Goal: Information Seeking & Learning: Find contact information

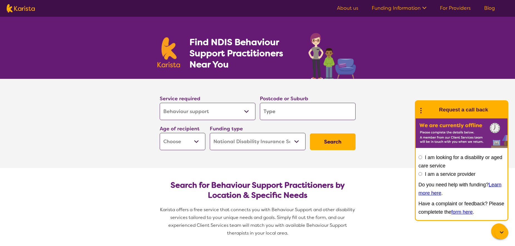
select select "Behaviour support"
select select "NDIS"
select select "Behaviour support"
select select "NDIS"
click at [295, 110] on input "search" at bounding box center [308, 111] width 96 height 17
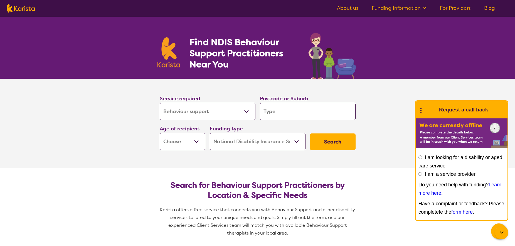
type input "2"
type input "20"
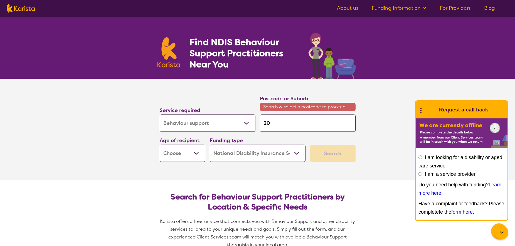
type input "208"
type input "2085"
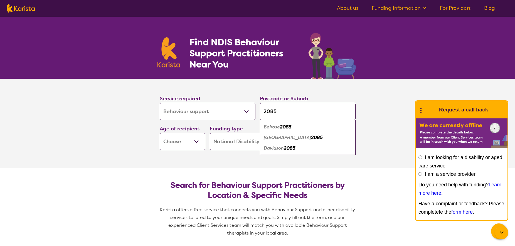
type input "2085"
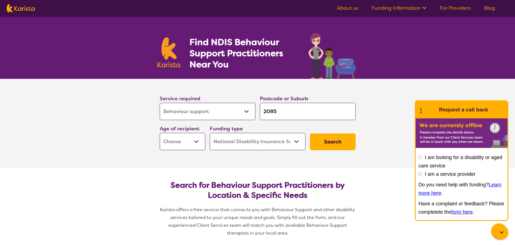
click at [381, 111] on section "Service required Allied Health Assistant Assessment ([MEDICAL_DATA] or [MEDICAL…" at bounding box center [257, 123] width 515 height 89
click at [160, 133] on select "Early Childhood - 0 to 9 Child - 10 to 11 Adolescent - 12 to 17 Adult - 18 to 6…" at bounding box center [183, 141] width 46 height 17
select select "EC"
click option "Early Childhood - 0 to 9" at bounding box center [0, 0] width 0 height 0
select select "EC"
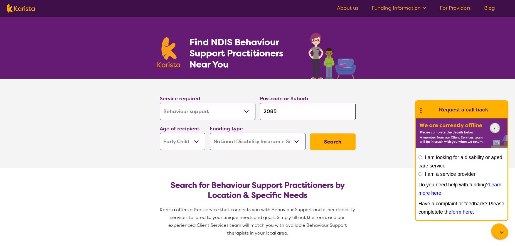
click at [326, 141] on button "Search" at bounding box center [333, 141] width 46 height 17
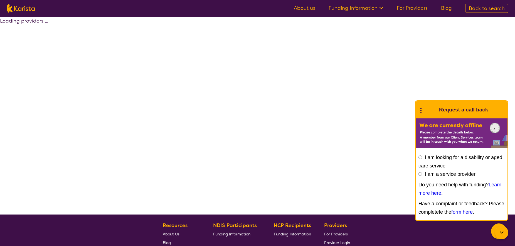
select select "by_score"
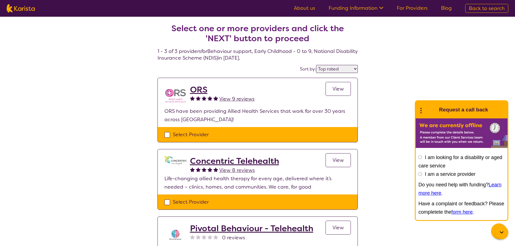
click at [202, 89] on h2 "ORS" at bounding box center [222, 90] width 65 height 10
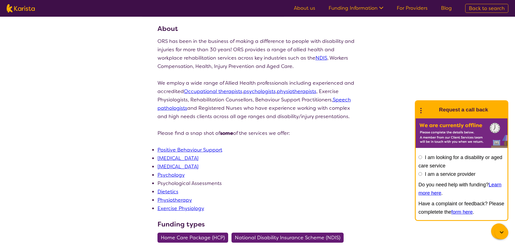
scroll to position [85, 0]
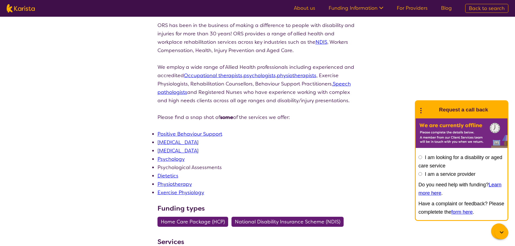
click at [202, 134] on link "Positive Behaviour Support" at bounding box center [190, 134] width 65 height 7
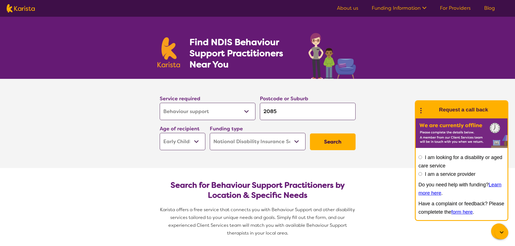
select select "Behaviour support"
select select "EC"
select select "NDIS"
select select "Behaviour support"
select select "EC"
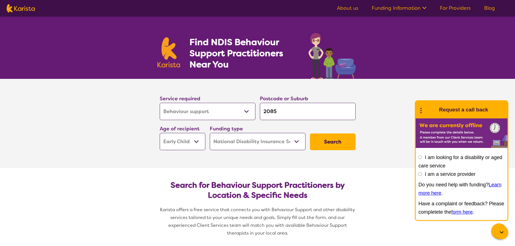
select select "NDIS"
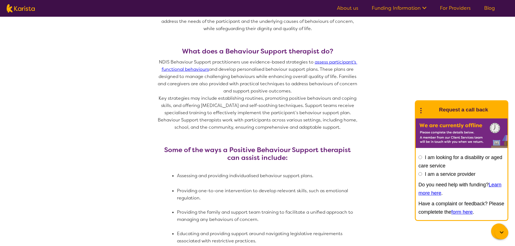
scroll to position [284, 0]
